Goal: Task Accomplishment & Management: Use online tool/utility

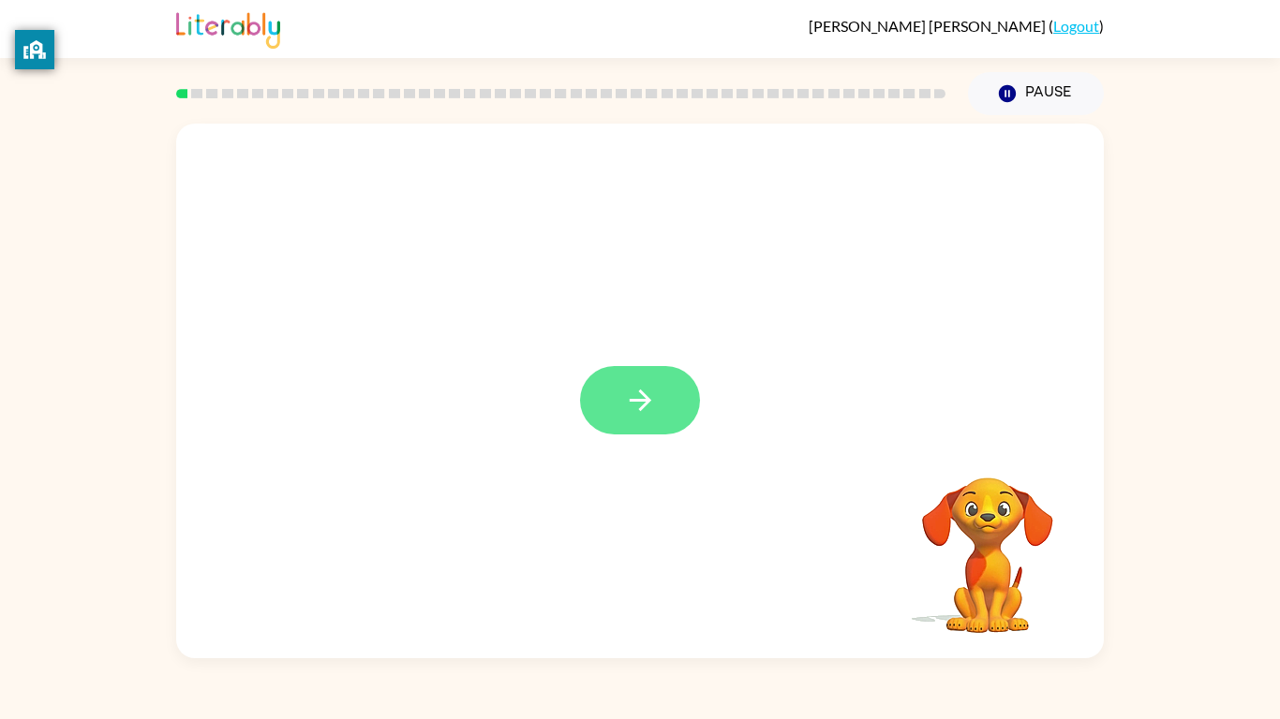
click at [624, 401] on icon "button" at bounding box center [640, 400] width 33 height 33
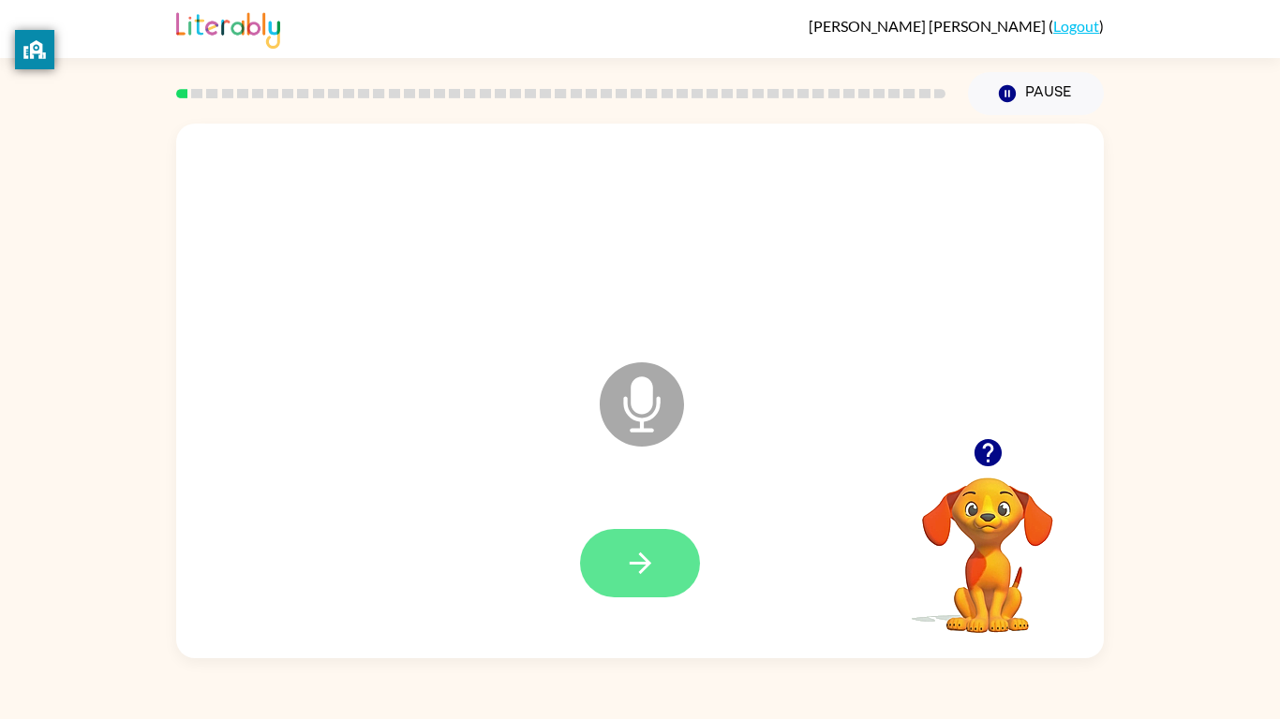
click at [646, 570] on icon "button" at bounding box center [640, 563] width 33 height 33
click at [636, 555] on icon "button" at bounding box center [640, 563] width 33 height 33
click at [648, 534] on button "button" at bounding box center [640, 563] width 120 height 68
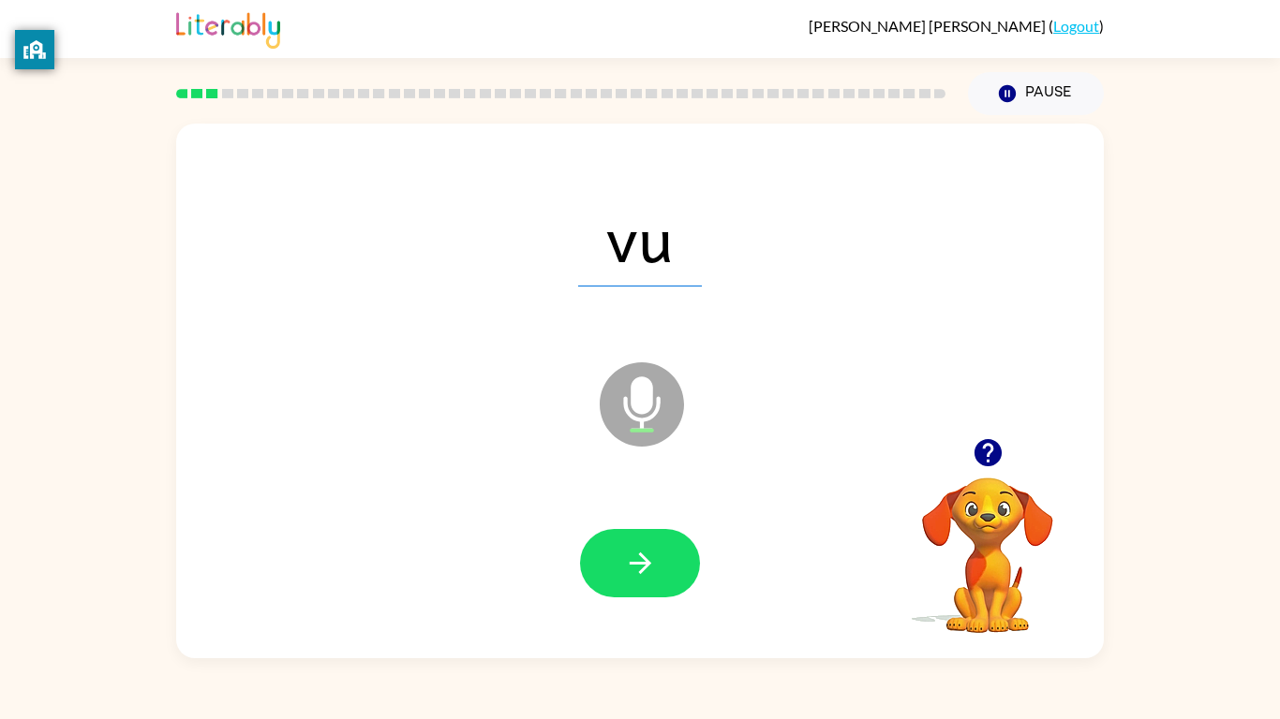
click at [629, 529] on button "button" at bounding box center [640, 563] width 120 height 68
click at [632, 520] on div at bounding box center [640, 564] width 890 height 154
click at [654, 549] on icon "button" at bounding box center [640, 563] width 33 height 33
click at [659, 571] on button "button" at bounding box center [640, 563] width 120 height 68
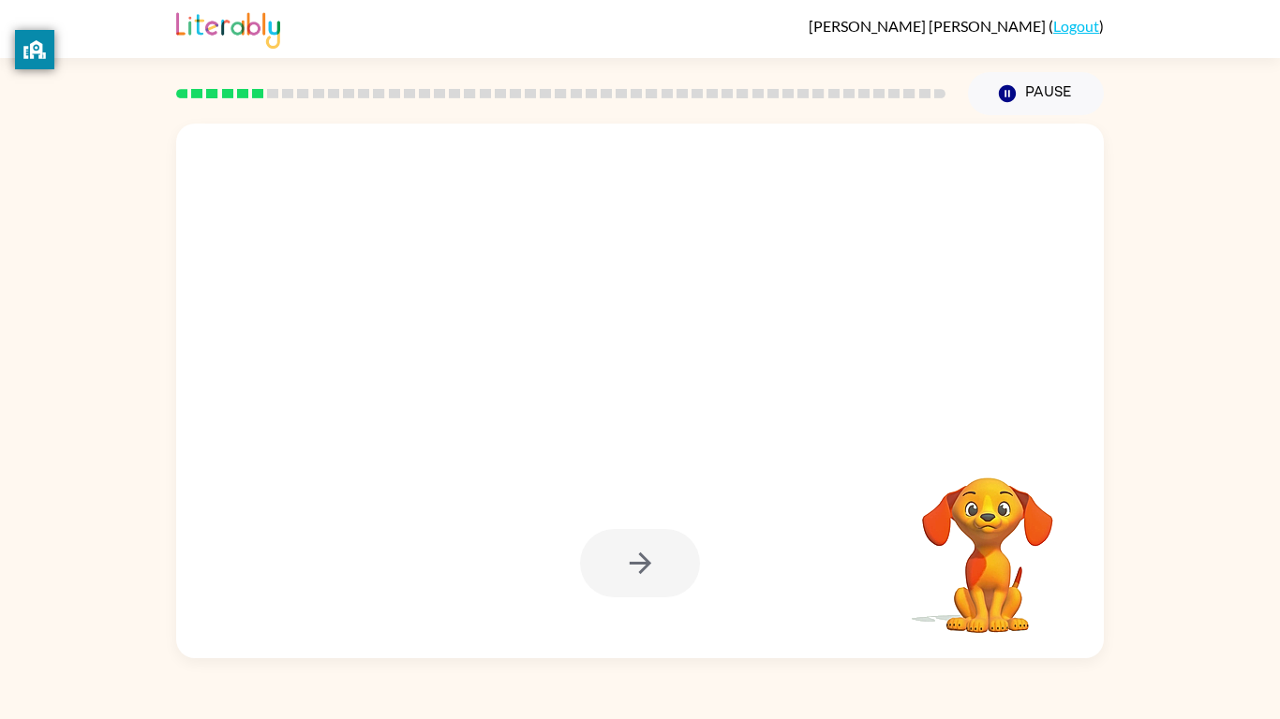
click at [704, 600] on div at bounding box center [640, 564] width 890 height 154
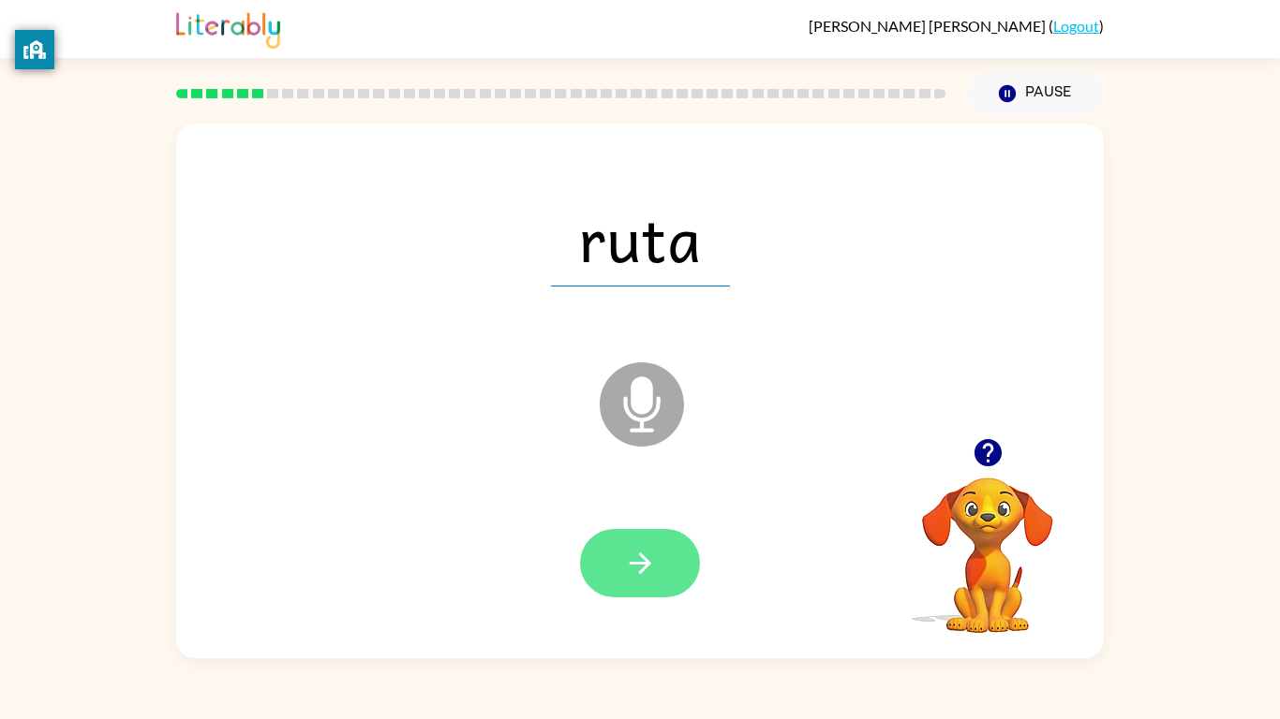
click at [645, 574] on icon "button" at bounding box center [640, 563] width 33 height 33
click at [655, 557] on icon "button" at bounding box center [640, 563] width 33 height 33
click at [641, 573] on icon "button" at bounding box center [640, 564] width 22 height 22
click at [640, 575] on icon "button" at bounding box center [640, 563] width 33 height 33
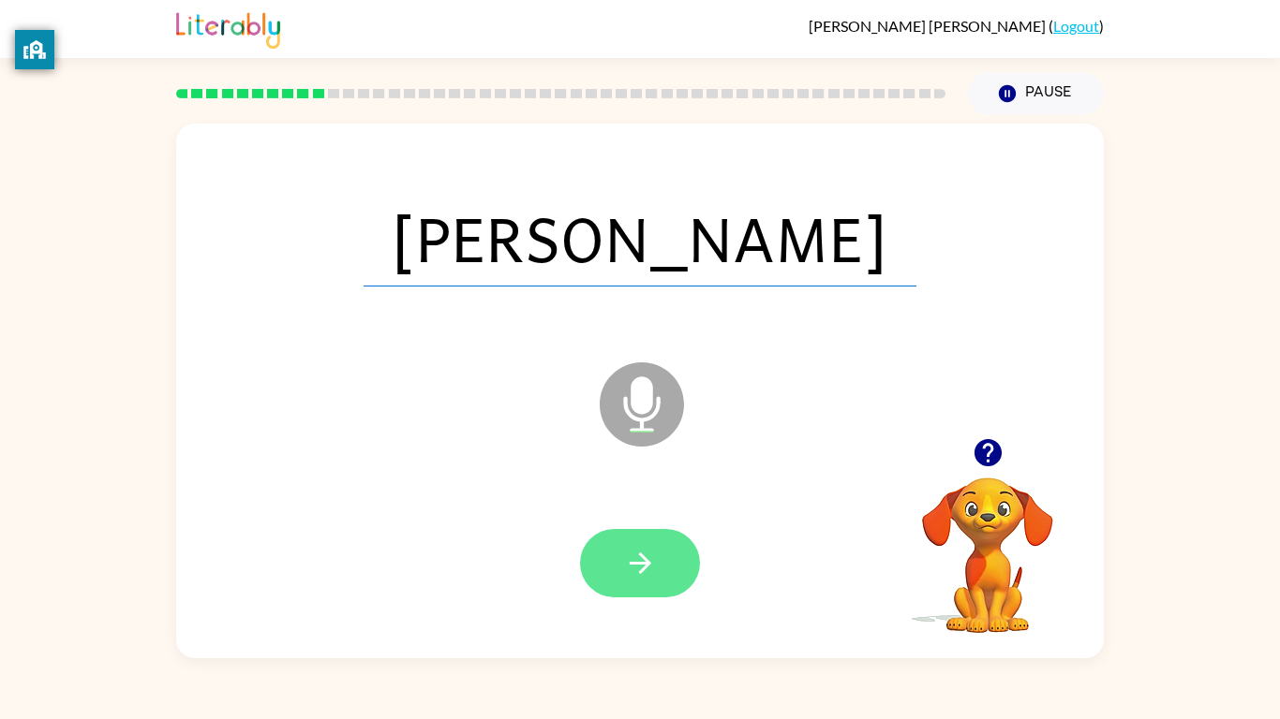
click at [688, 577] on button "button" at bounding box center [640, 563] width 120 height 68
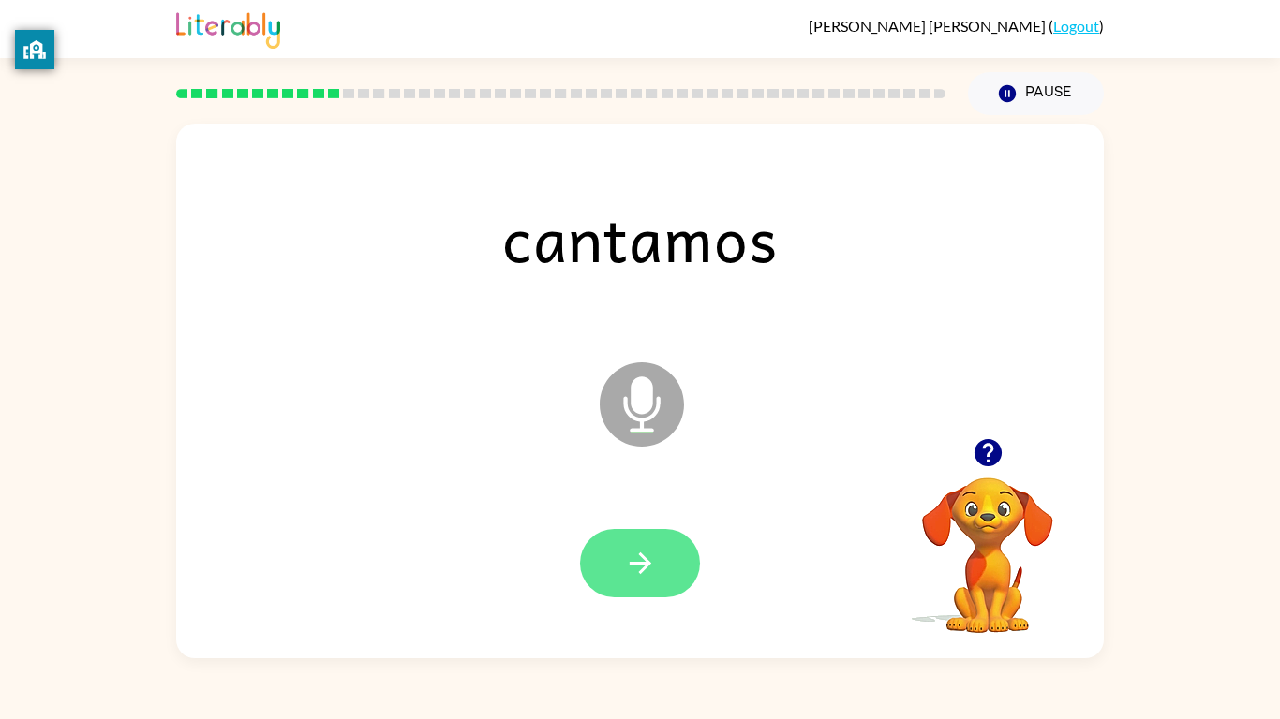
click at [644, 540] on button "button" at bounding box center [640, 563] width 120 height 68
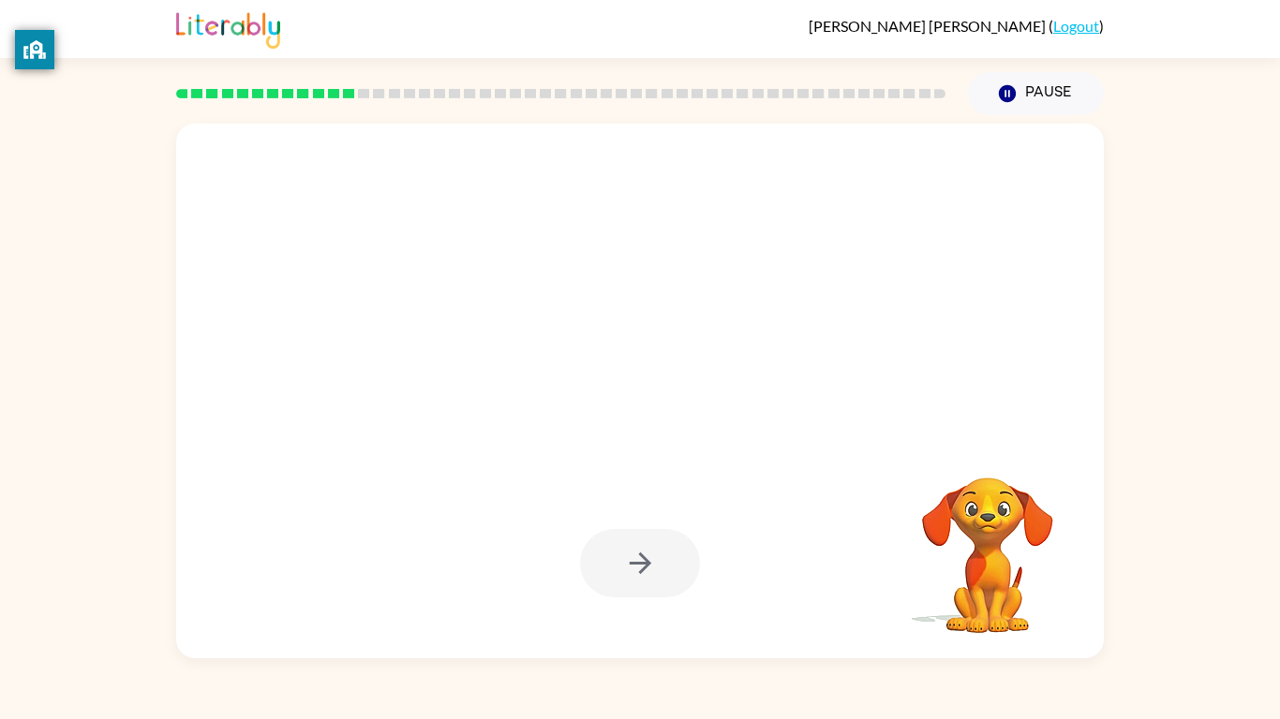
click at [640, 575] on div at bounding box center [640, 563] width 120 height 68
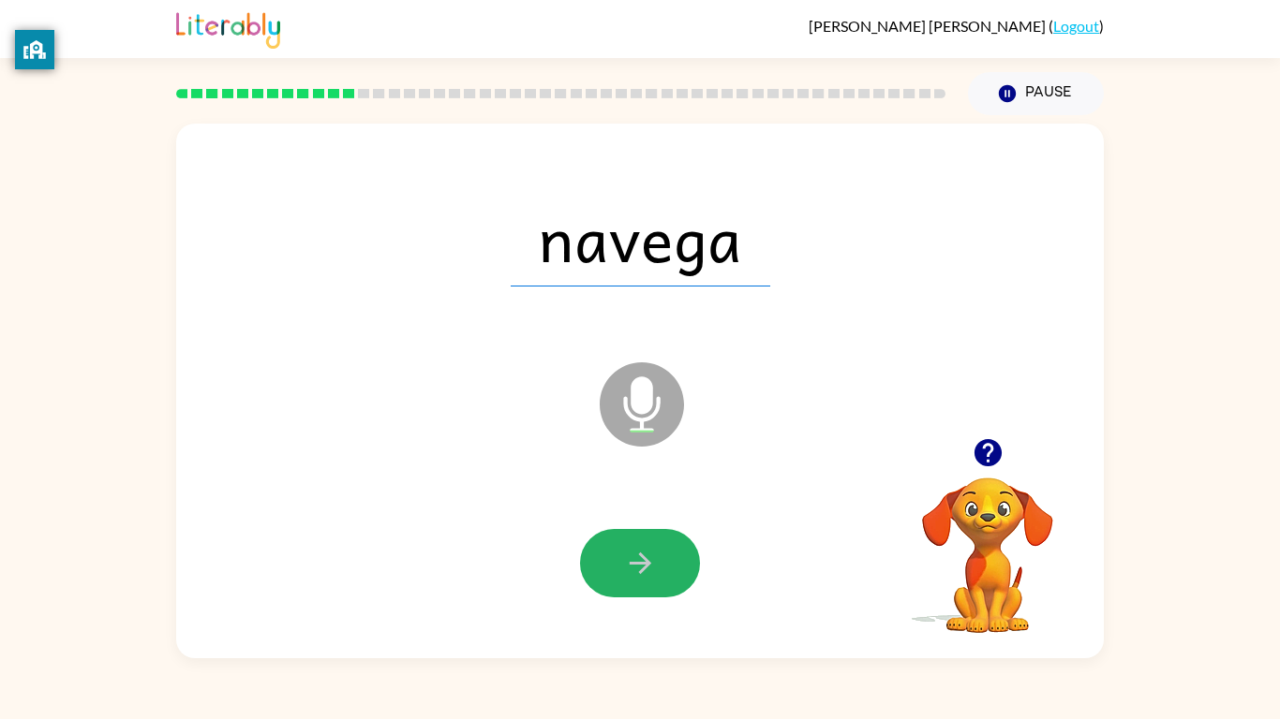
click at [640, 575] on icon "button" at bounding box center [640, 563] width 33 height 33
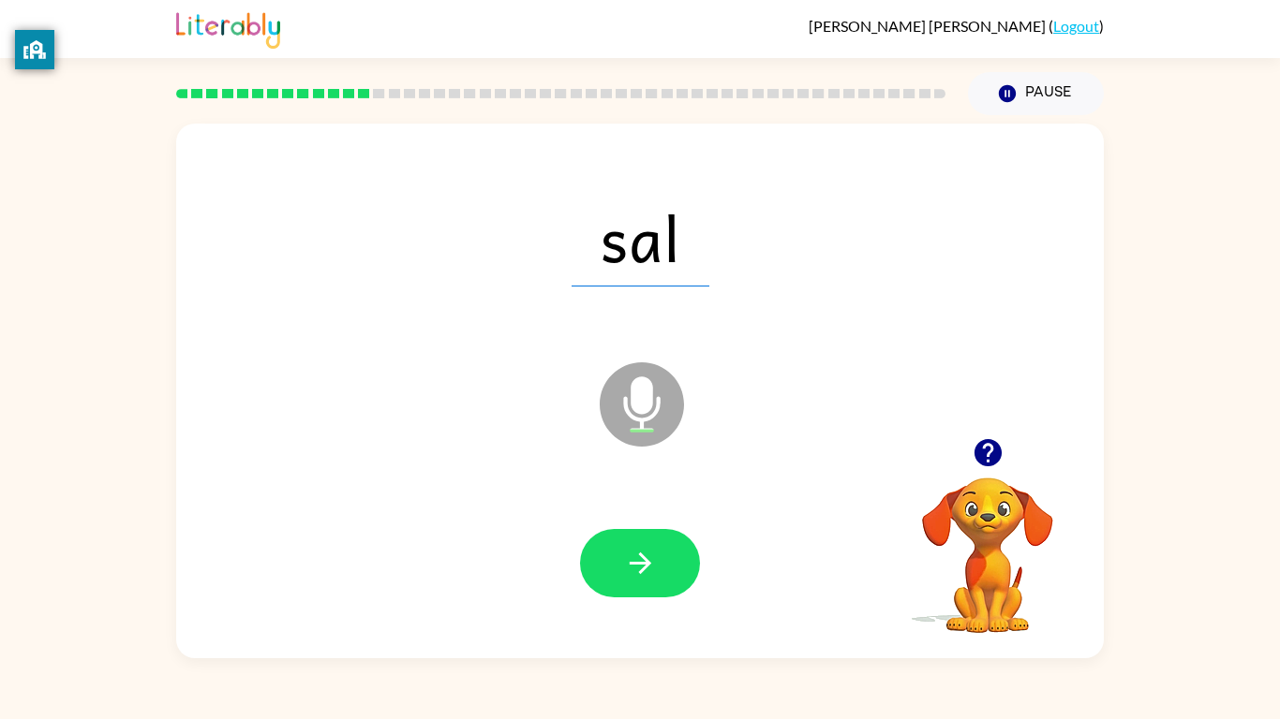
click at [640, 575] on icon "button" at bounding box center [640, 563] width 33 height 33
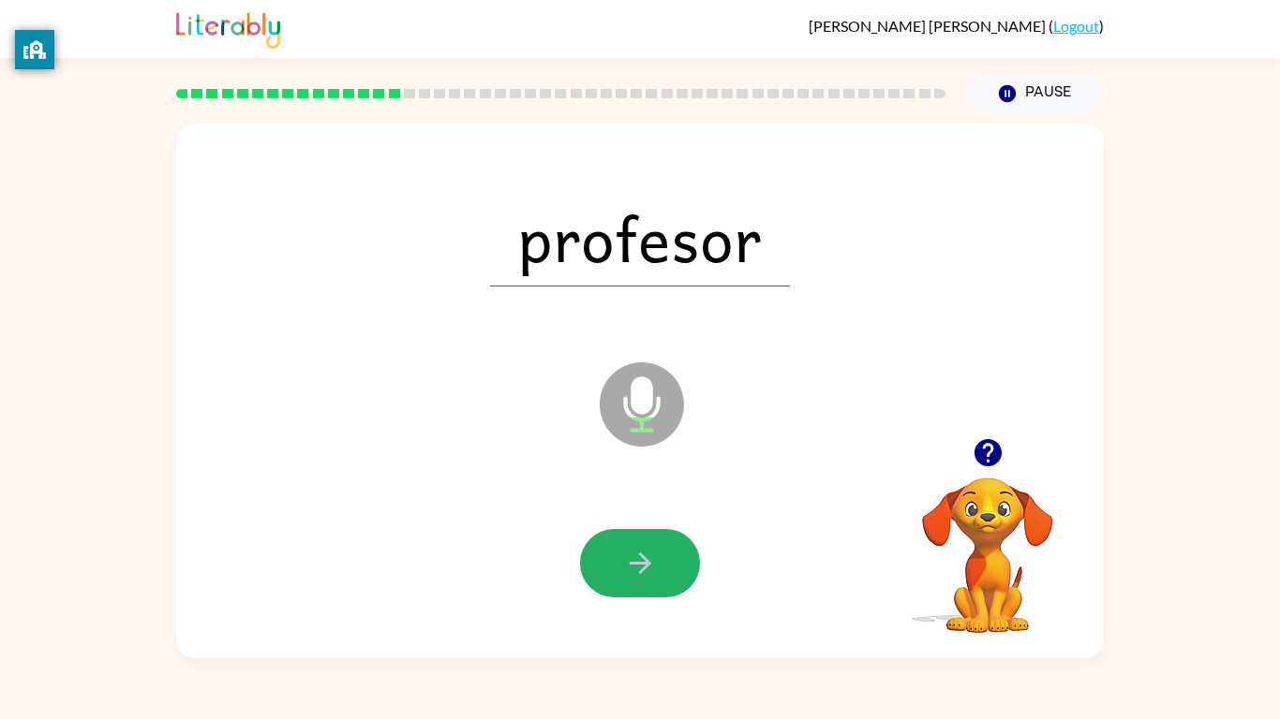
click at [640, 575] on icon "button" at bounding box center [640, 563] width 33 height 33
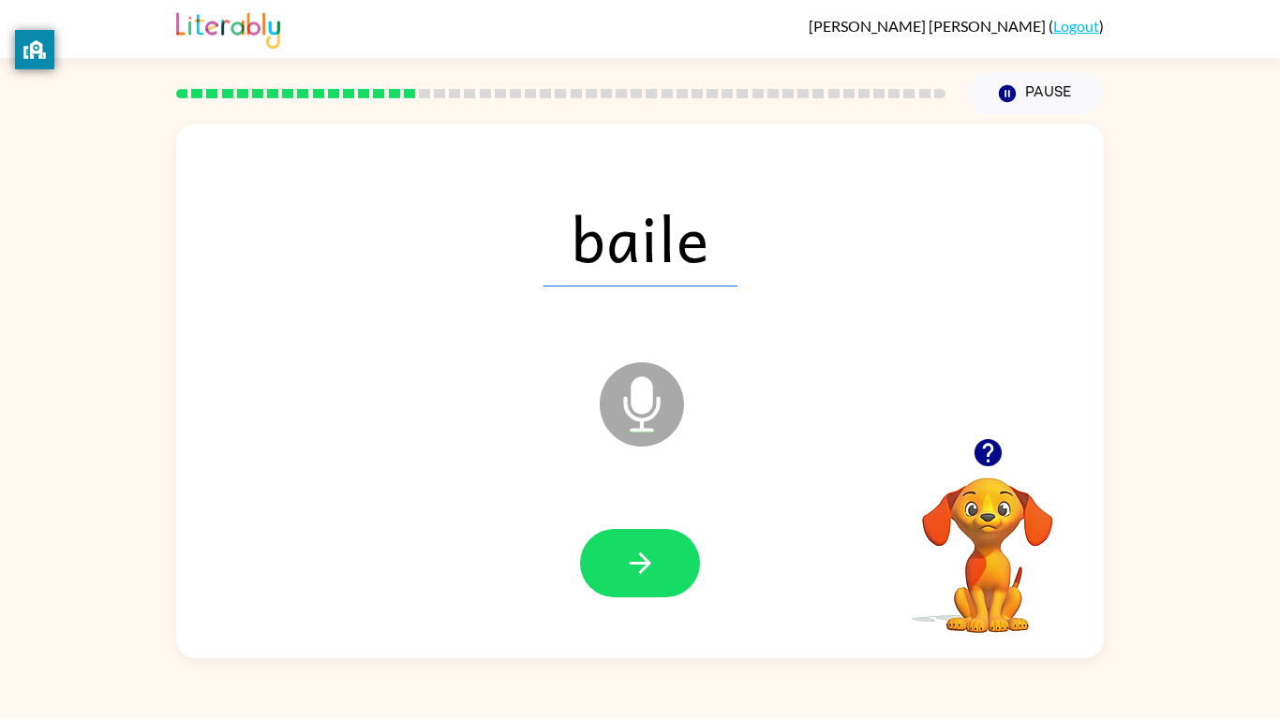
click at [640, 575] on icon "button" at bounding box center [640, 563] width 33 height 33
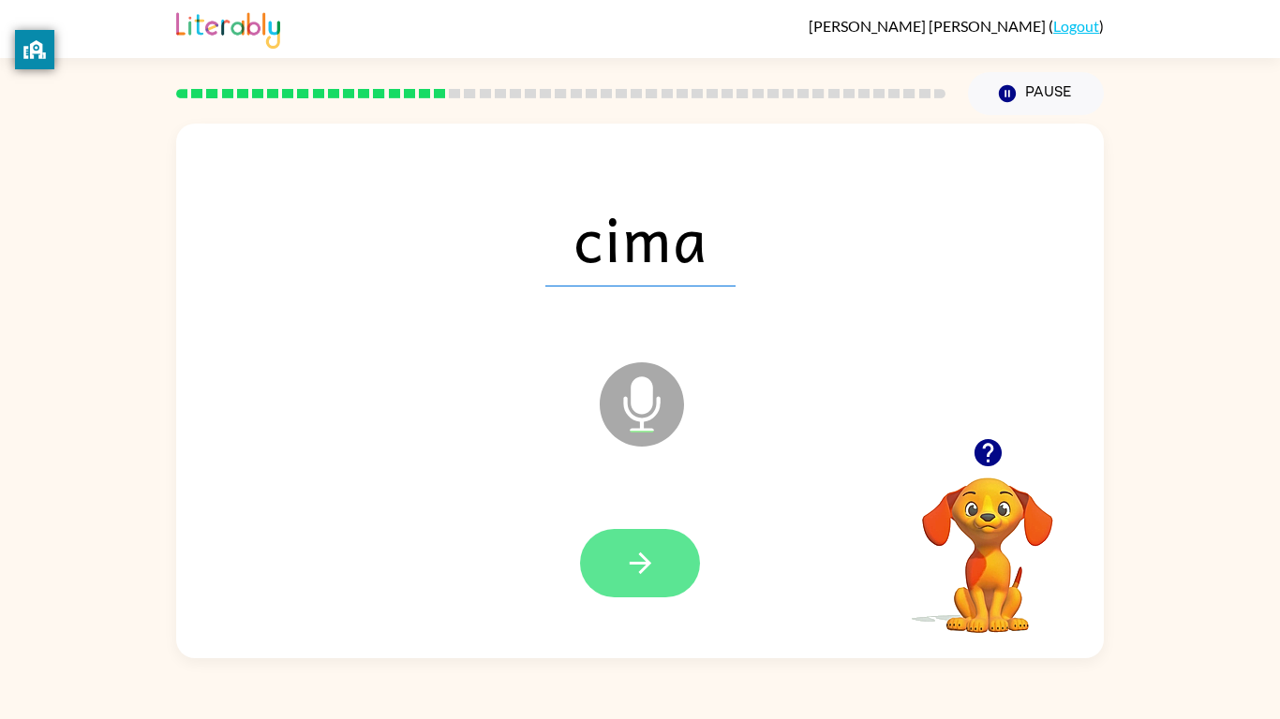
click at [651, 557] on icon "button" at bounding box center [640, 563] width 33 height 33
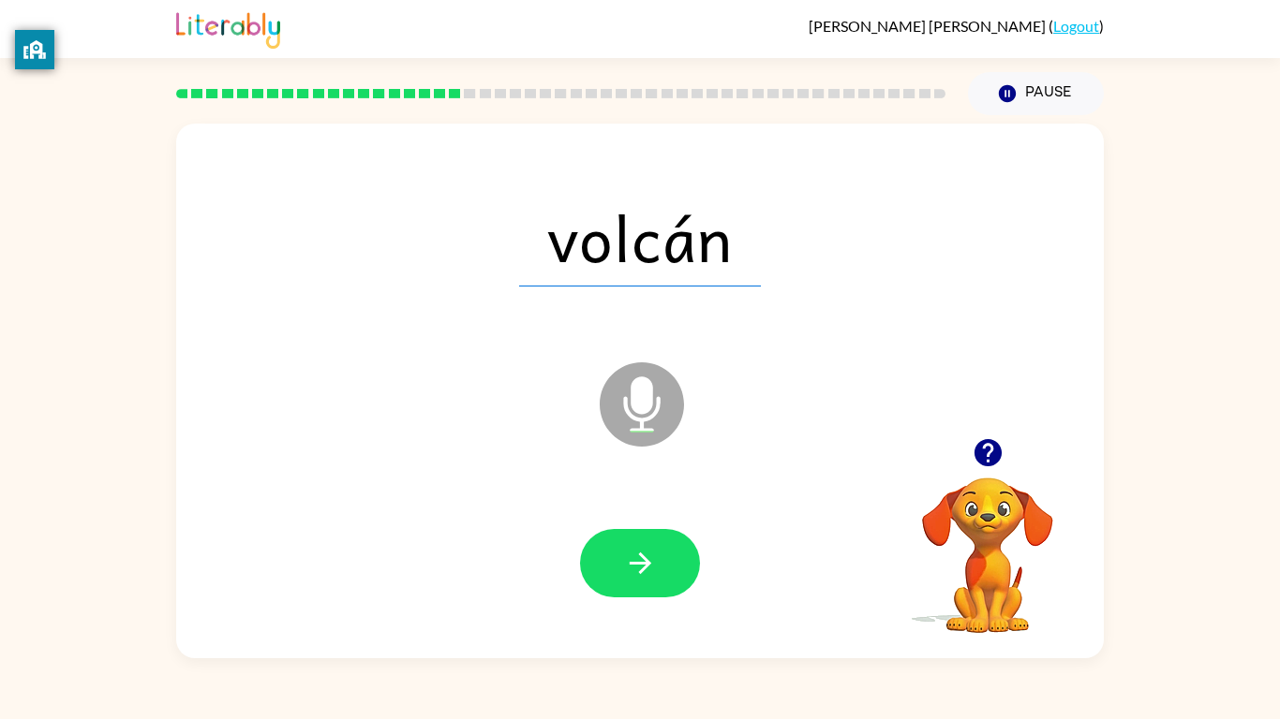
click at [640, 575] on icon "button" at bounding box center [640, 563] width 33 height 33
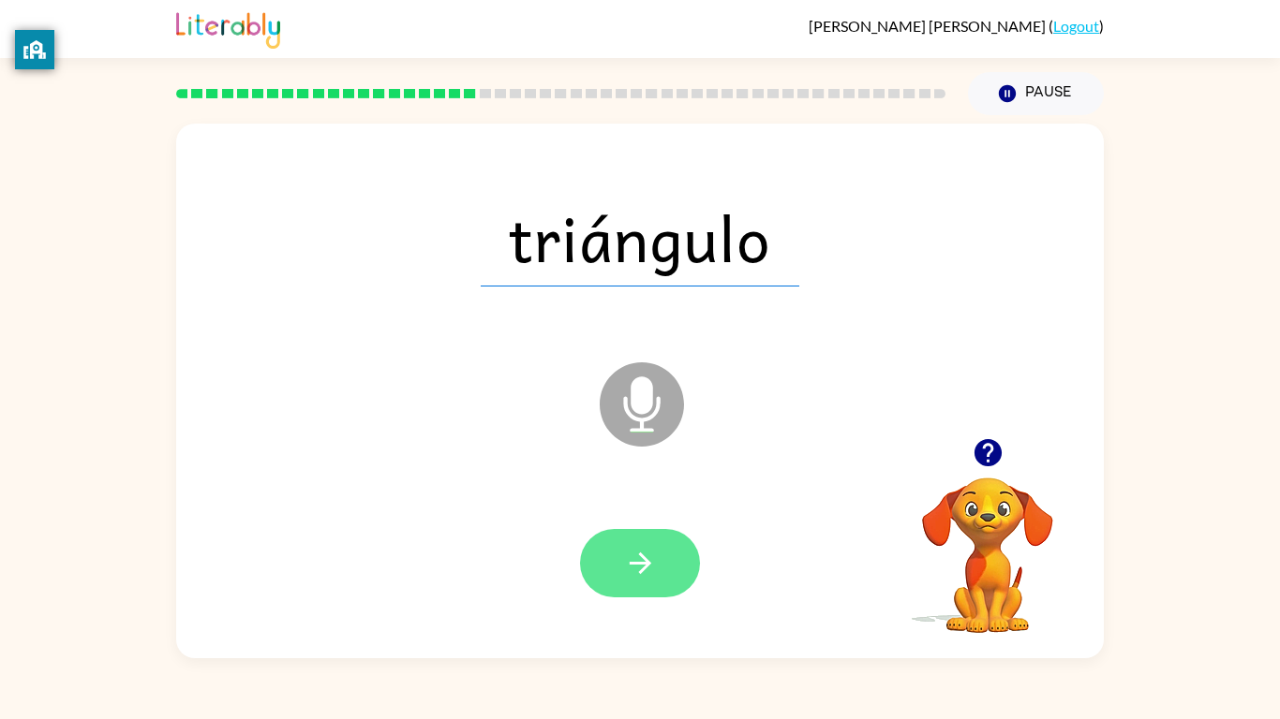
click at [638, 572] on icon "button" at bounding box center [640, 563] width 33 height 33
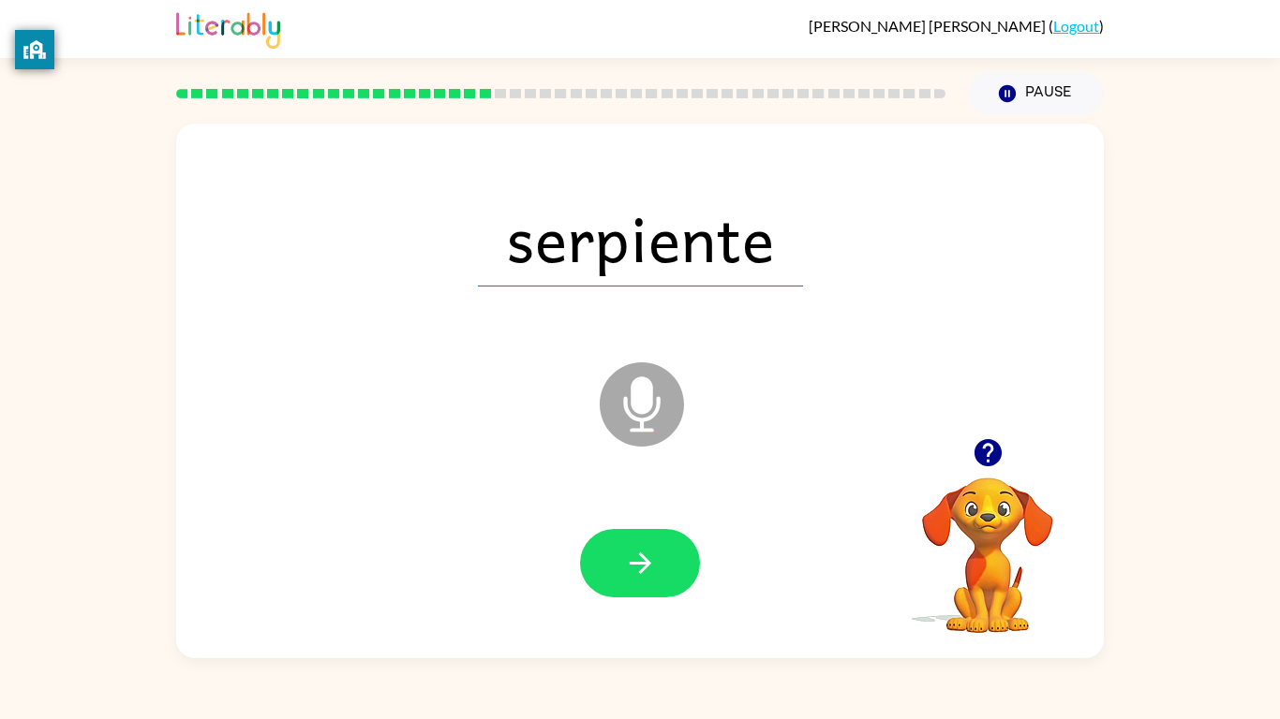
click at [638, 572] on icon "button" at bounding box center [640, 563] width 33 height 33
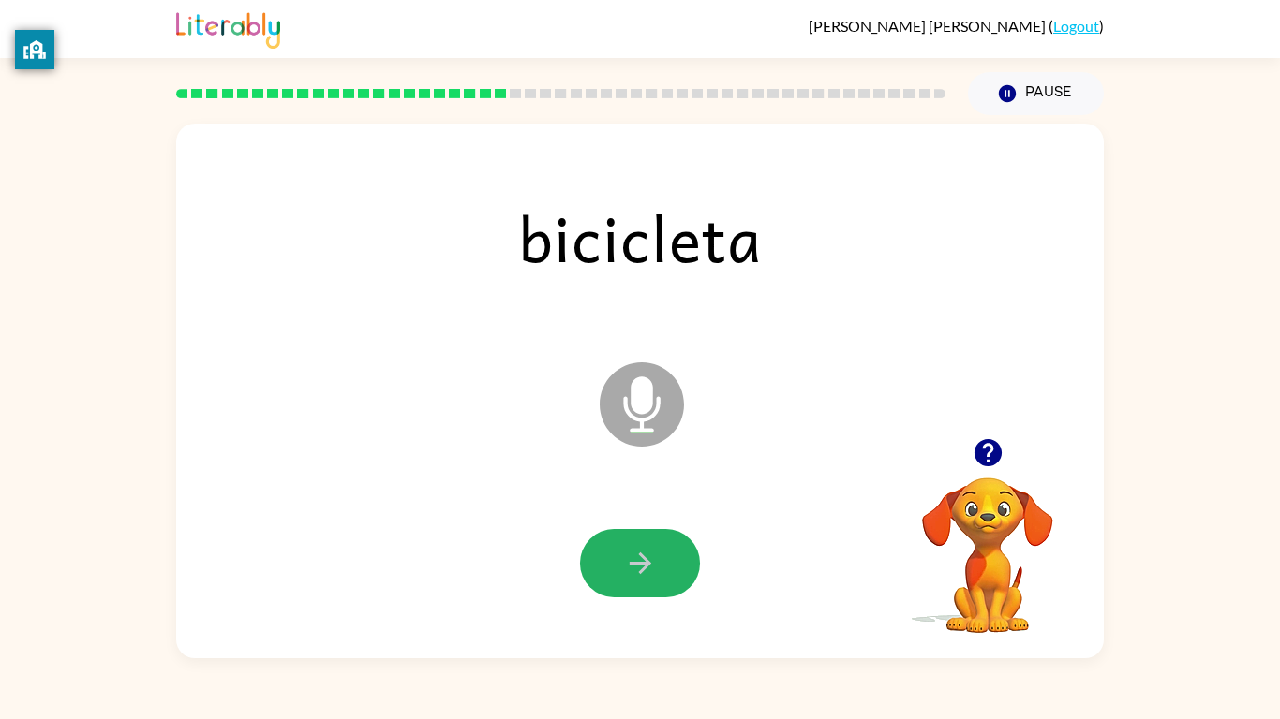
click at [638, 572] on icon "button" at bounding box center [640, 563] width 33 height 33
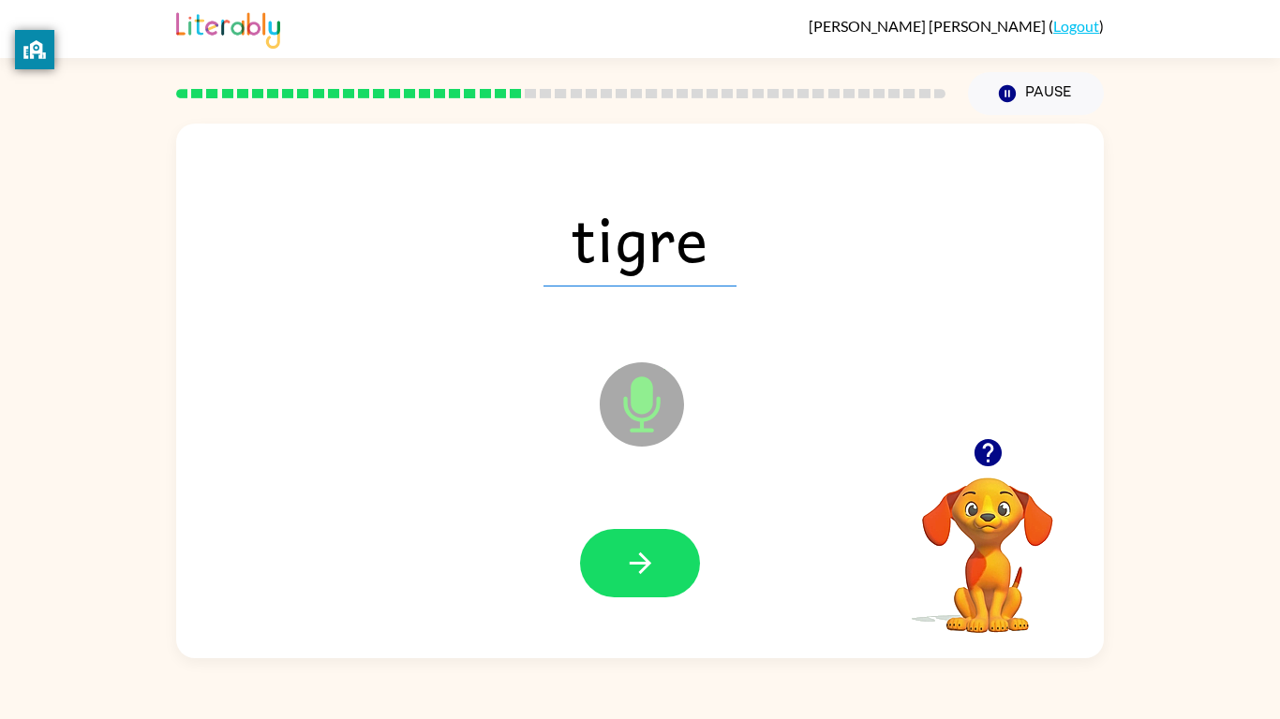
click at [638, 572] on icon "button" at bounding box center [640, 564] width 22 height 22
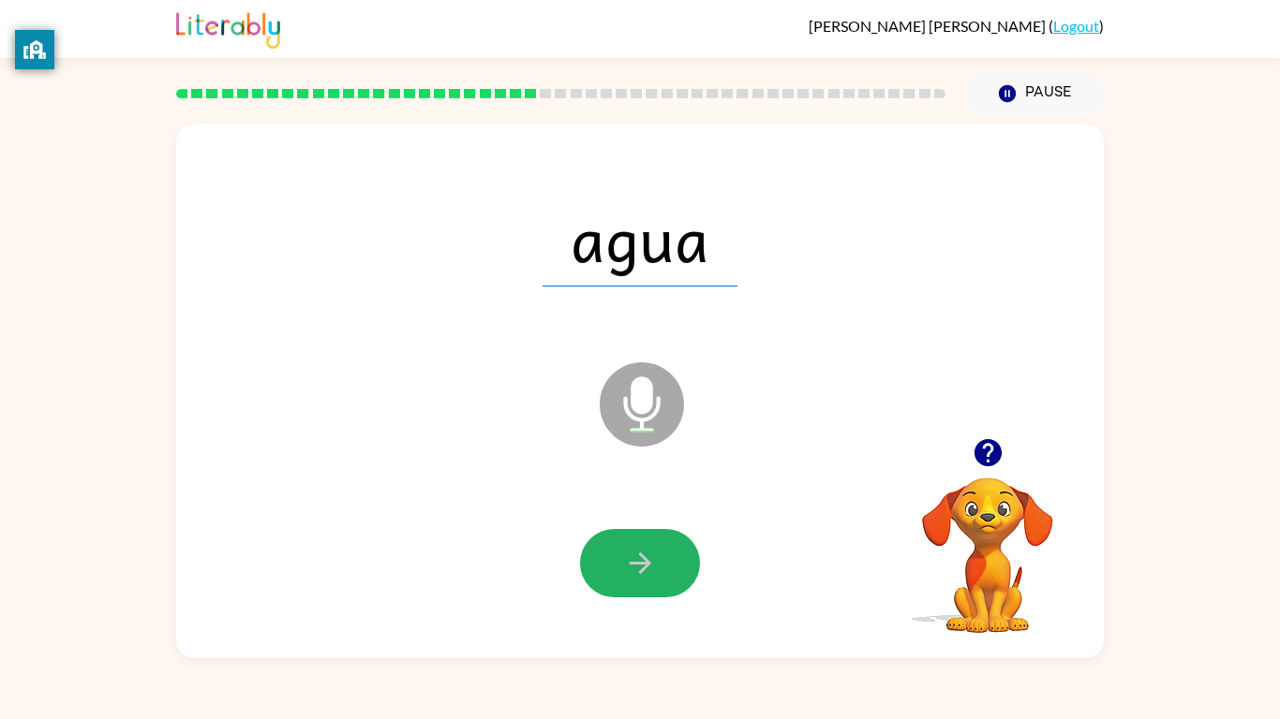
click at [638, 572] on icon "button" at bounding box center [640, 564] width 22 height 22
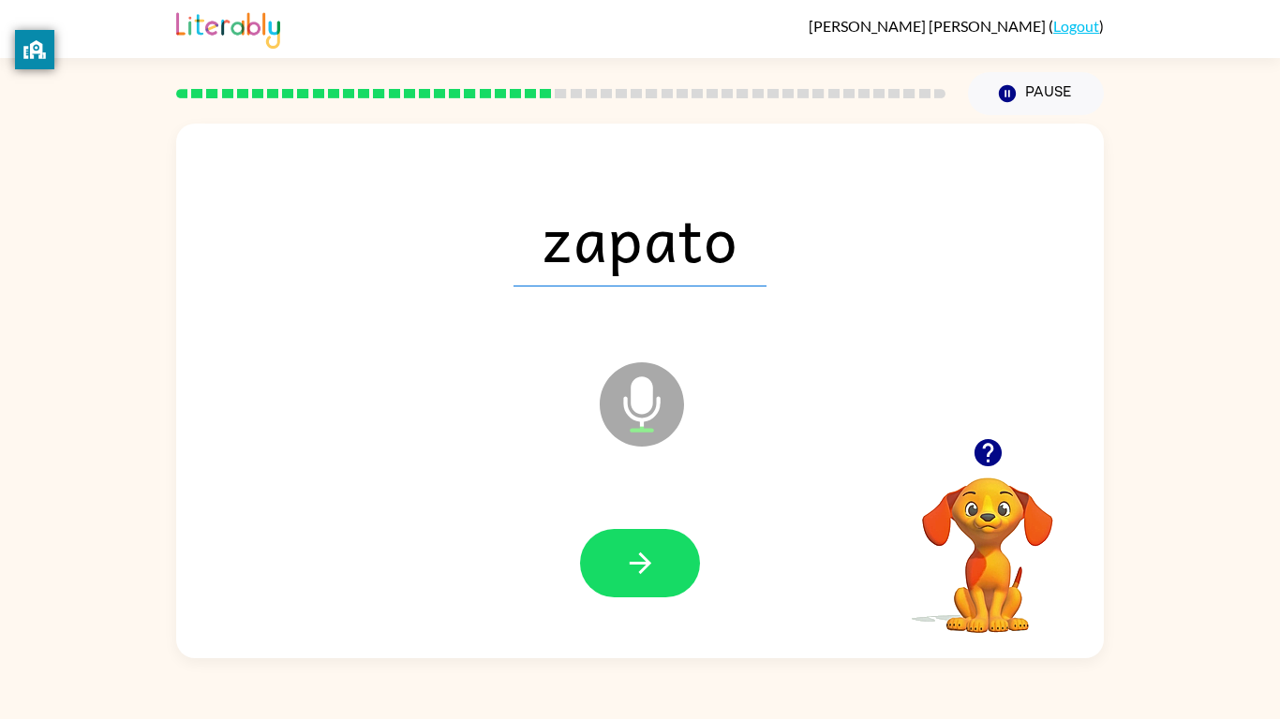
click at [638, 572] on icon "button" at bounding box center [640, 564] width 22 height 22
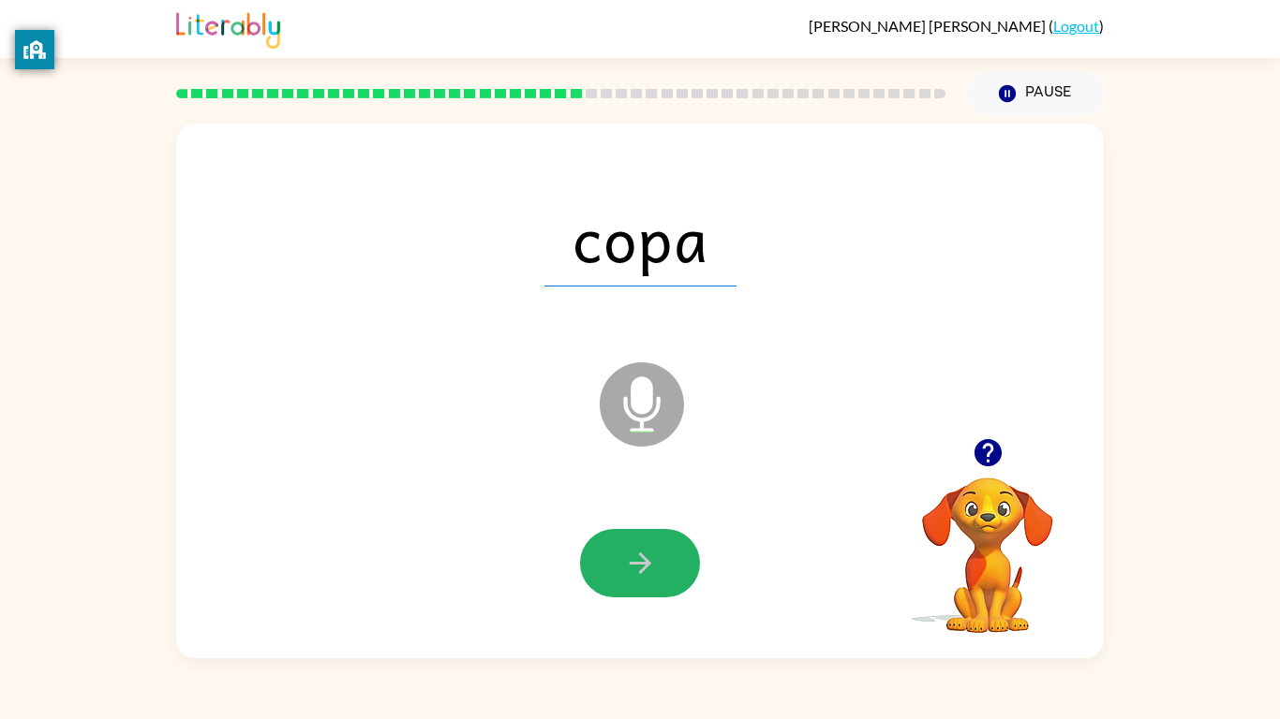
click at [638, 572] on icon "button" at bounding box center [640, 564] width 22 height 22
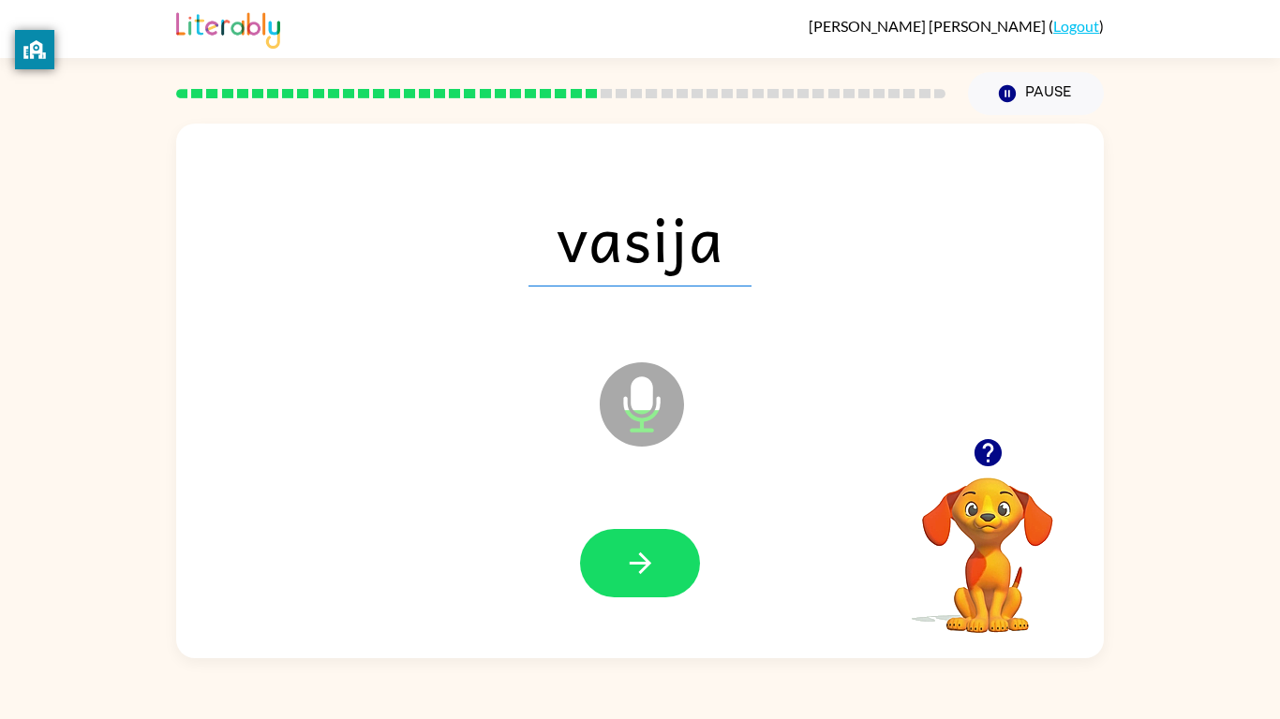
click at [638, 572] on icon "button" at bounding box center [640, 564] width 22 height 22
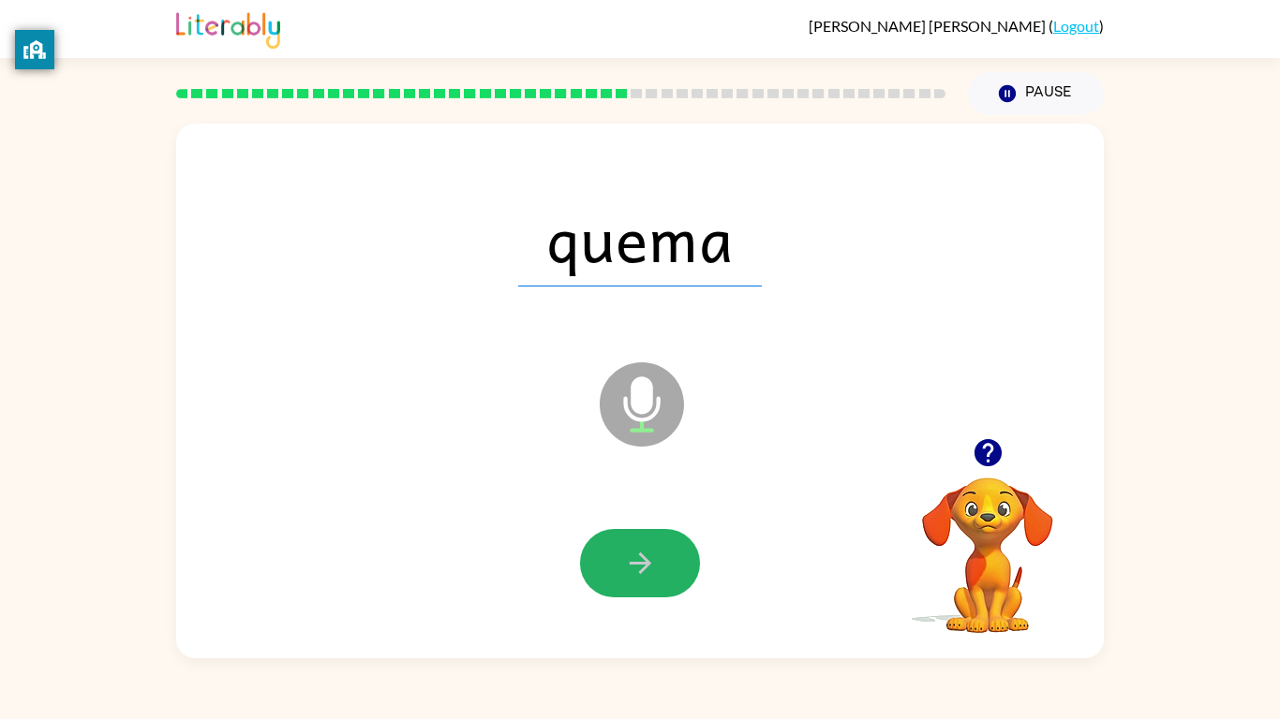
click at [638, 572] on icon "button" at bounding box center [640, 564] width 22 height 22
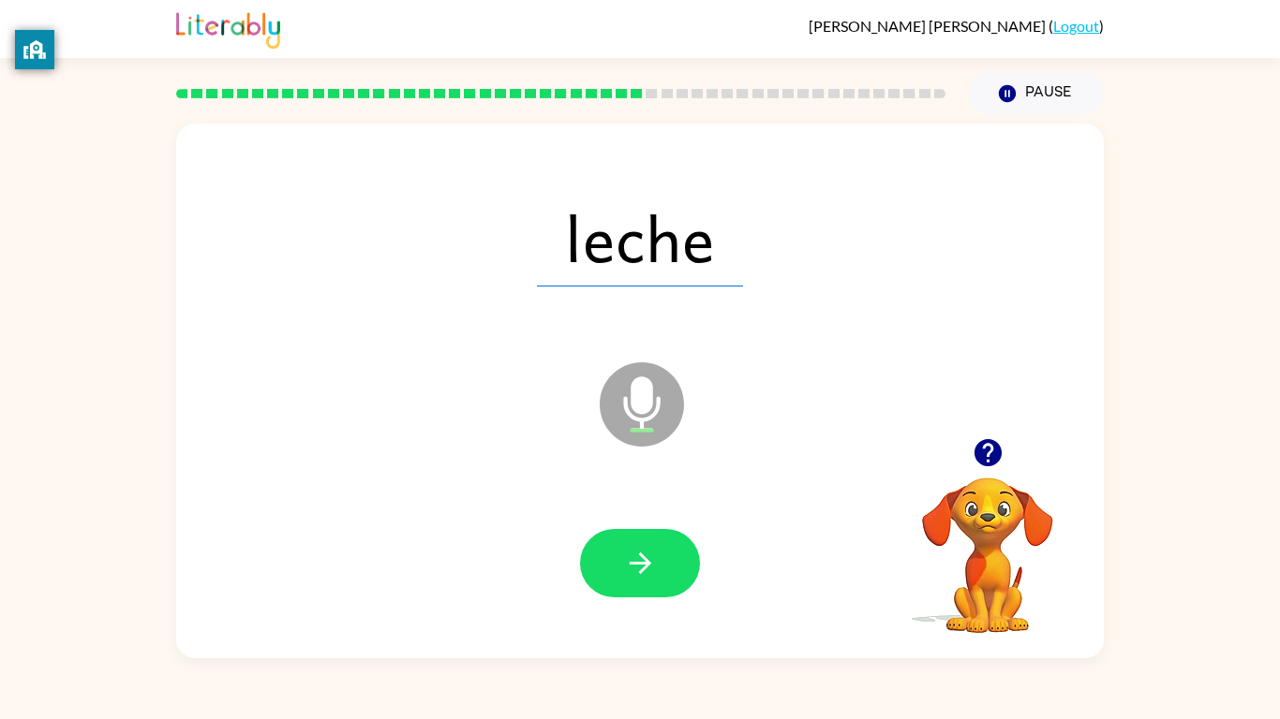
click at [638, 572] on icon "button" at bounding box center [640, 564] width 22 height 22
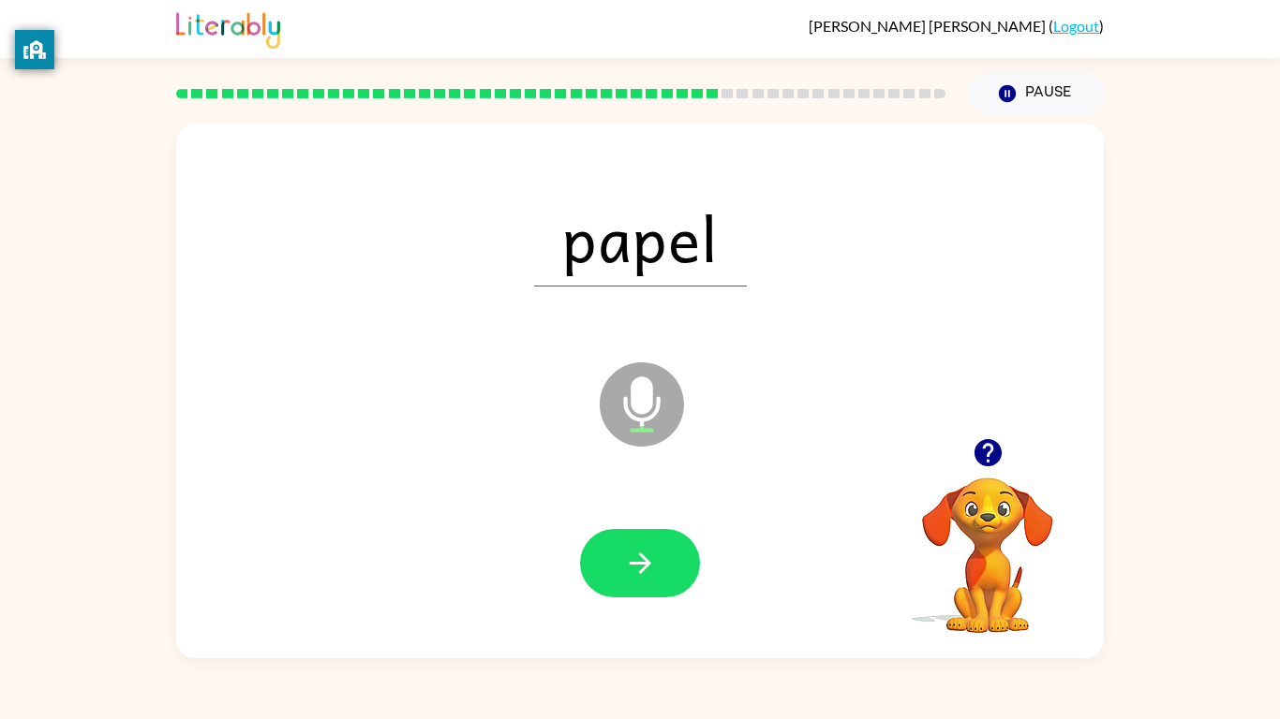
click at [638, 572] on icon "button" at bounding box center [640, 563] width 33 height 33
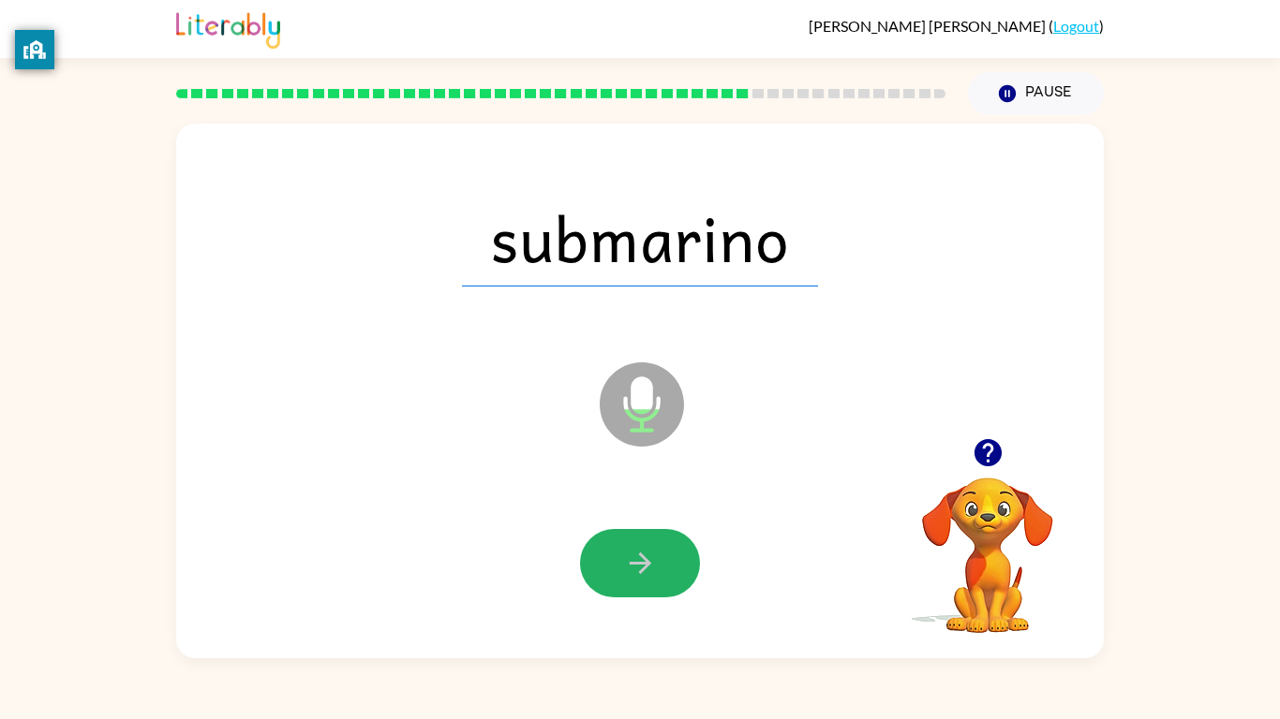
click at [638, 572] on icon "button" at bounding box center [640, 563] width 33 height 33
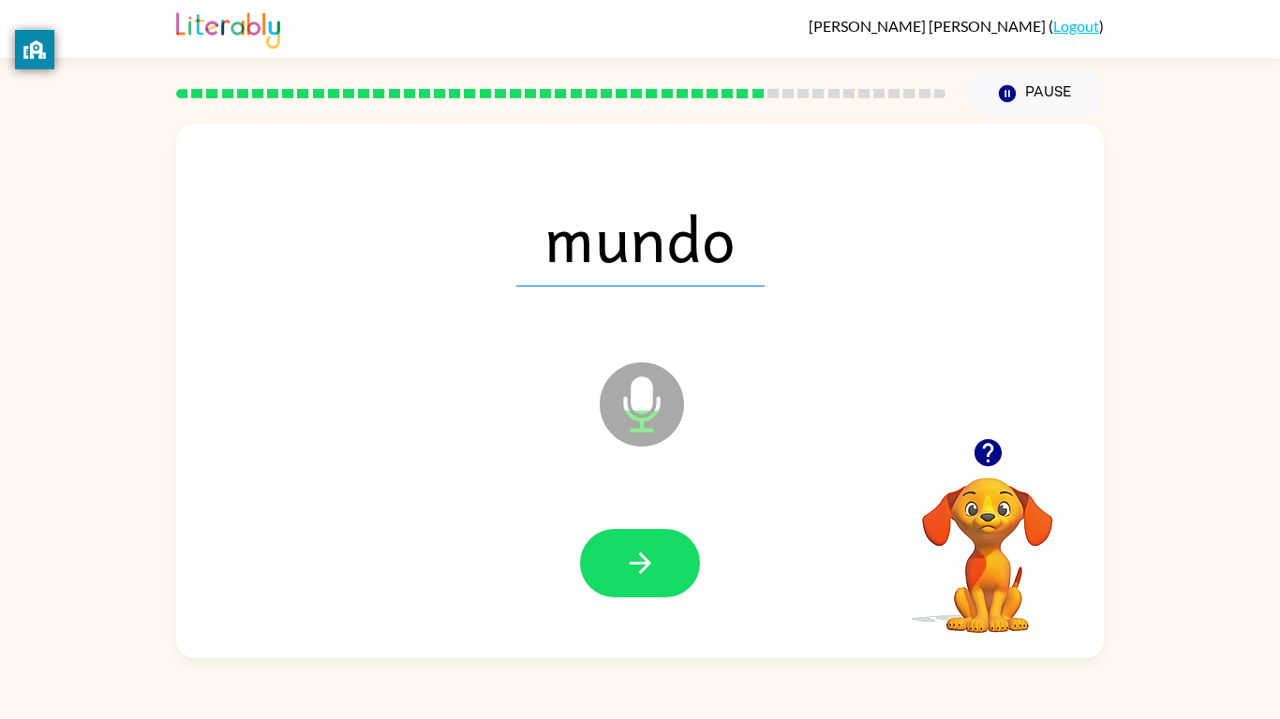
click at [638, 572] on icon "button" at bounding box center [640, 563] width 33 height 33
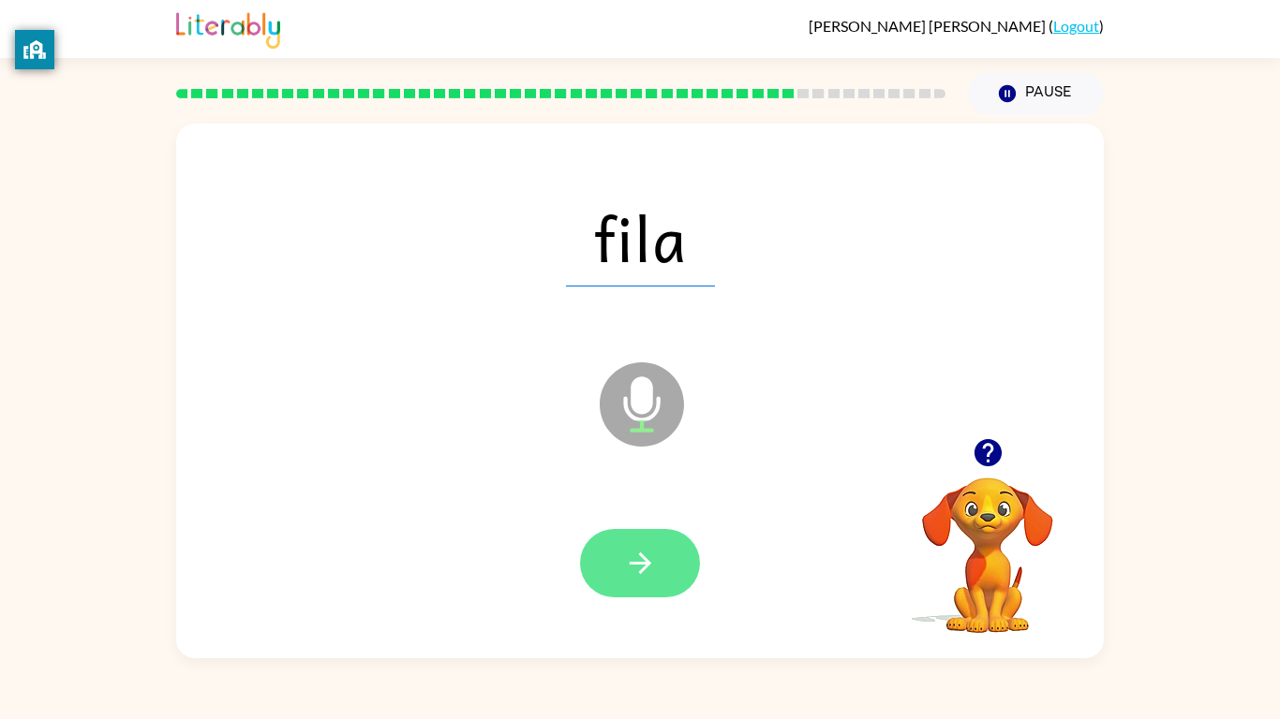
click at [638, 572] on icon "button" at bounding box center [640, 563] width 33 height 33
click at [638, 572] on div at bounding box center [640, 563] width 120 height 68
click at [644, 564] on icon "button" at bounding box center [640, 564] width 22 height 22
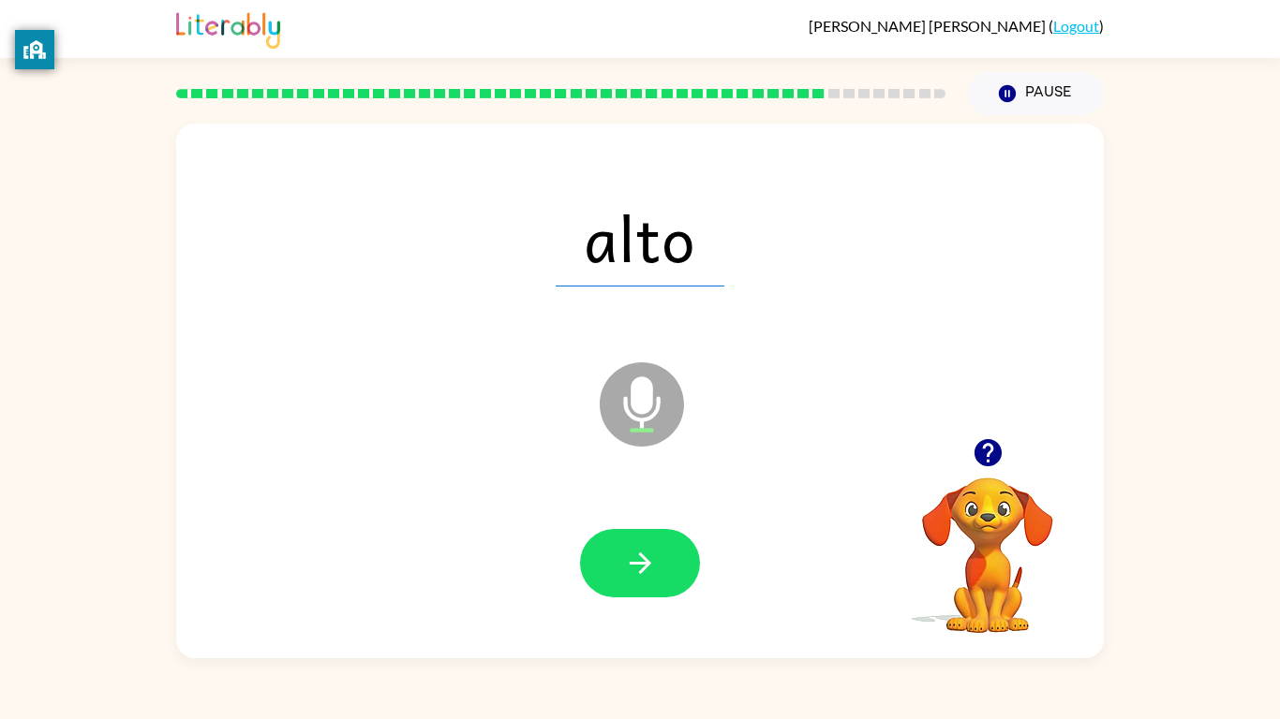
click at [965, 566] on video "Your browser must support playing .mp4 files to use Literably. Please try using…" at bounding box center [987, 542] width 187 height 187
click at [646, 540] on button "button" at bounding box center [640, 563] width 120 height 68
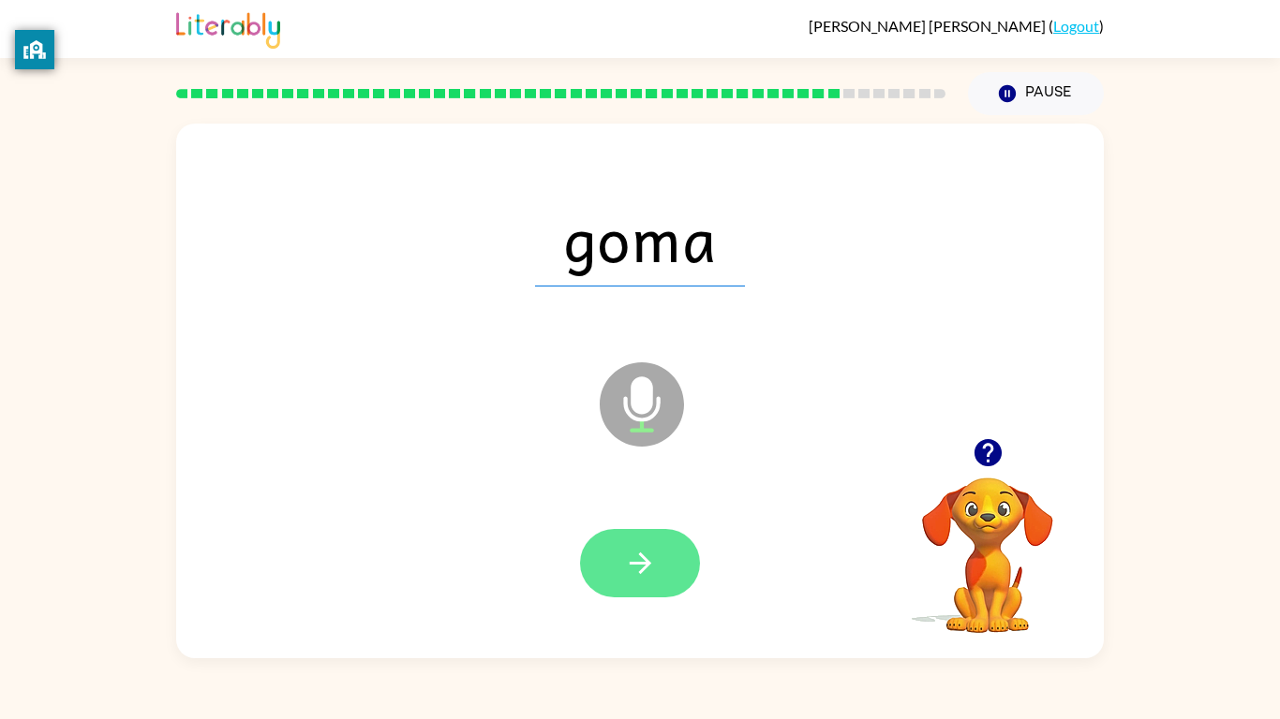
click at [613, 545] on button "button" at bounding box center [640, 563] width 120 height 68
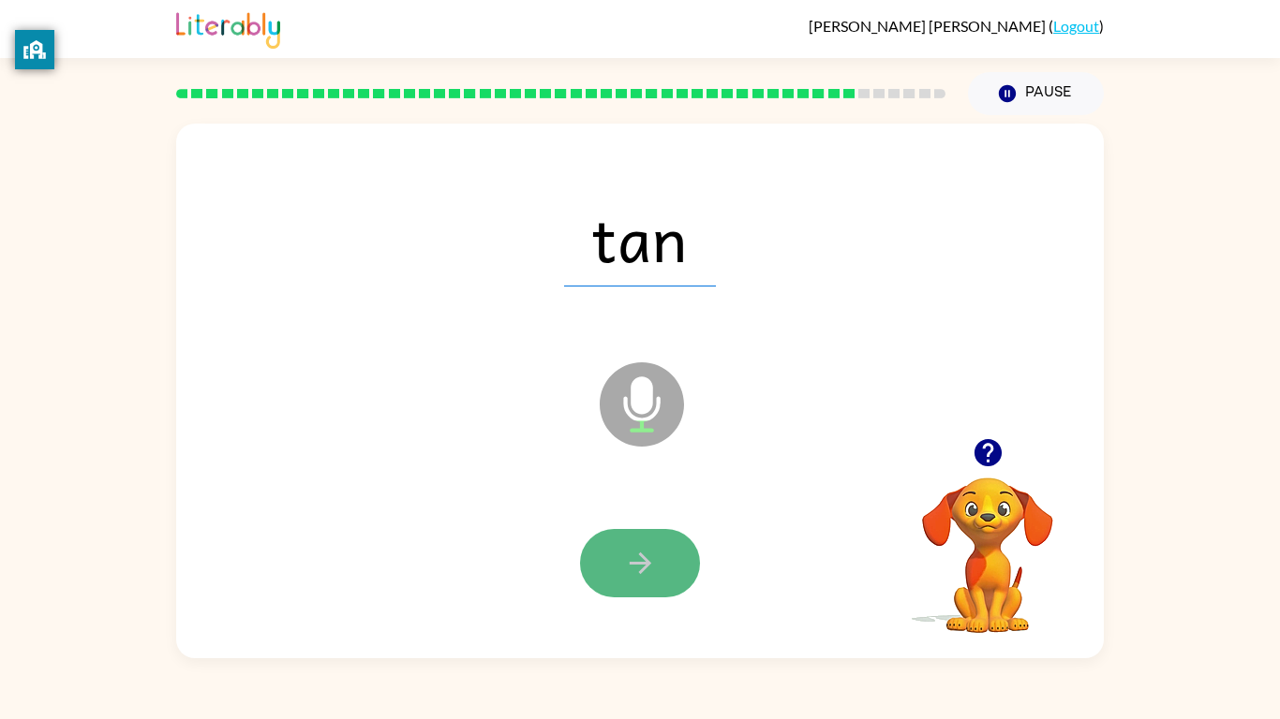
click at [640, 563] on icon "button" at bounding box center [640, 564] width 22 height 22
click at [633, 554] on icon "button" at bounding box center [640, 563] width 33 height 33
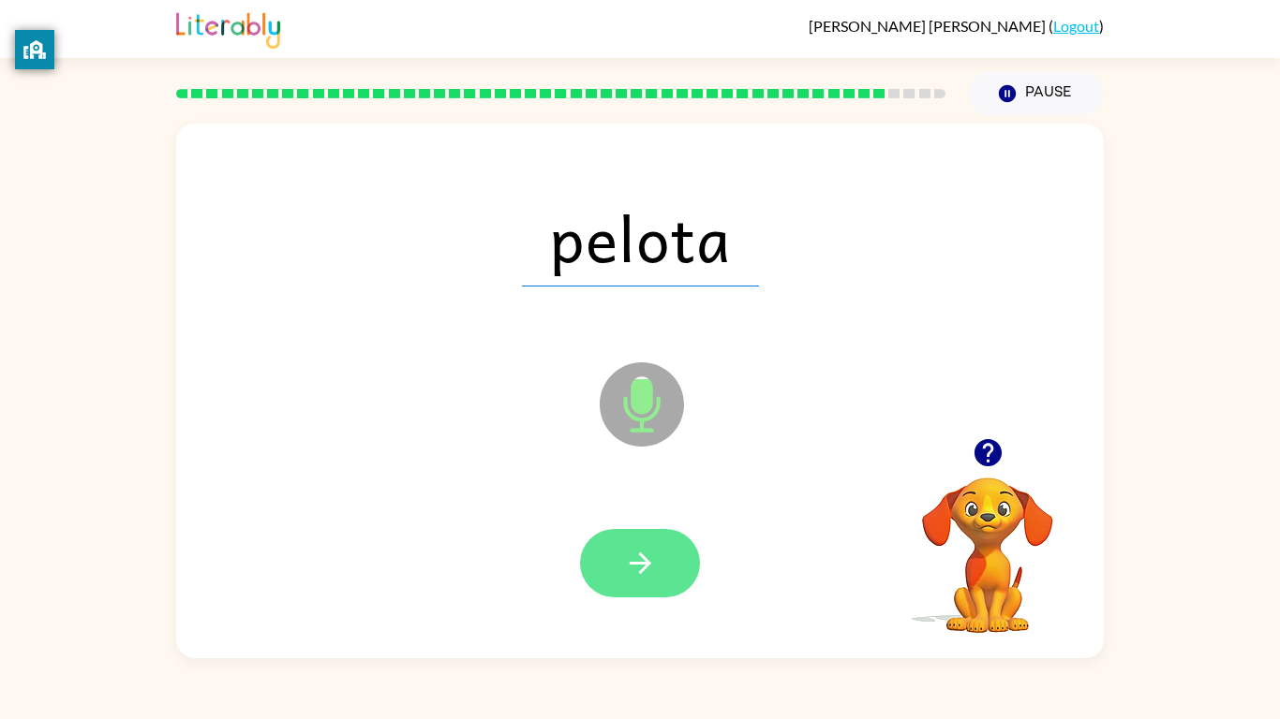
click at [647, 558] on icon "button" at bounding box center [640, 563] width 33 height 33
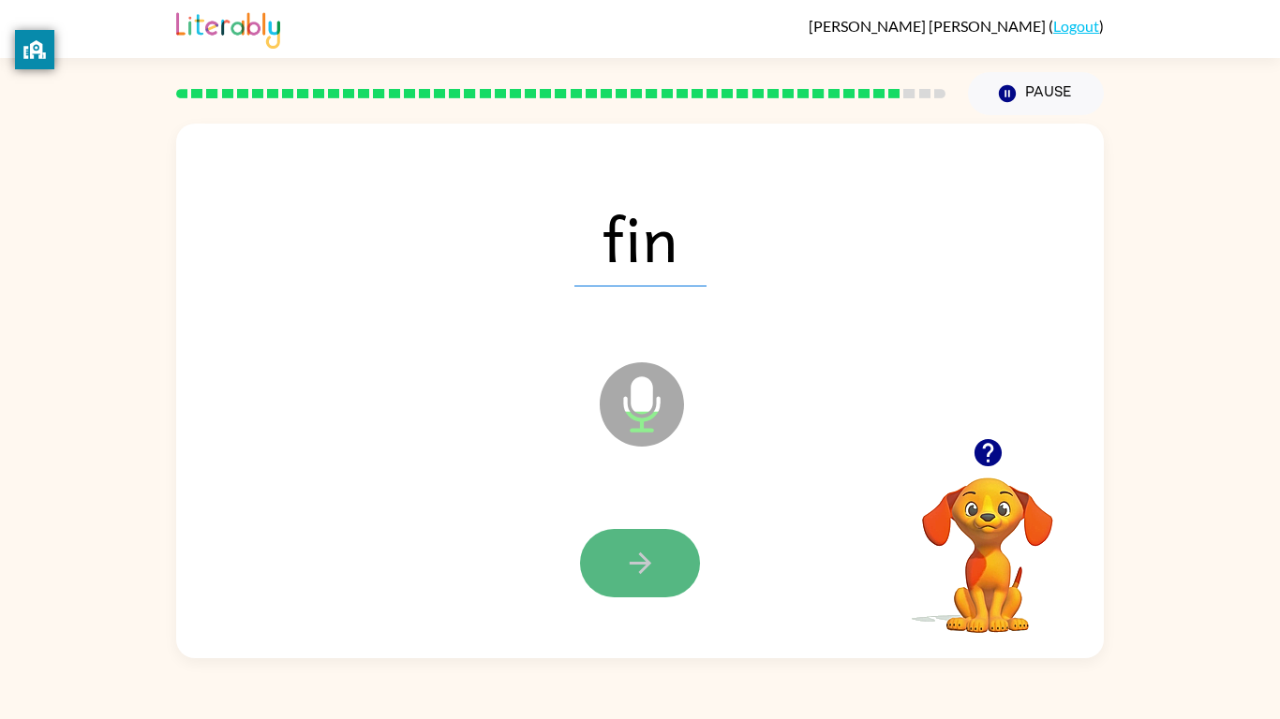
click at [638, 557] on icon "button" at bounding box center [640, 563] width 33 height 33
click at [636, 561] on icon "button" at bounding box center [640, 563] width 33 height 33
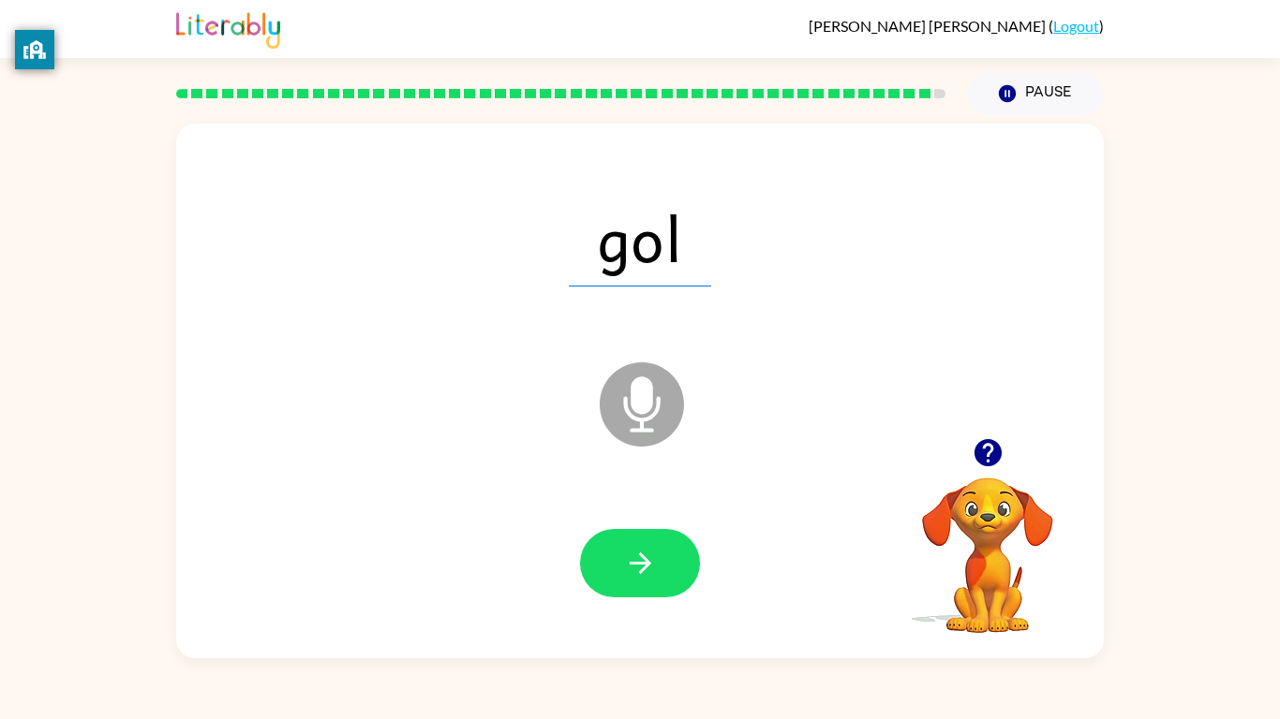
click at [521, 508] on div at bounding box center [640, 564] width 890 height 154
click at [614, 540] on button "button" at bounding box center [640, 563] width 120 height 68
